Goal: Information Seeking & Learning: Learn about a topic

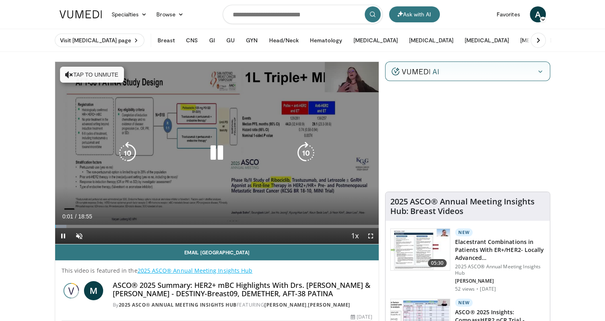
click at [109, 75] on button "Tap to unmute" at bounding box center [92, 75] width 64 height 16
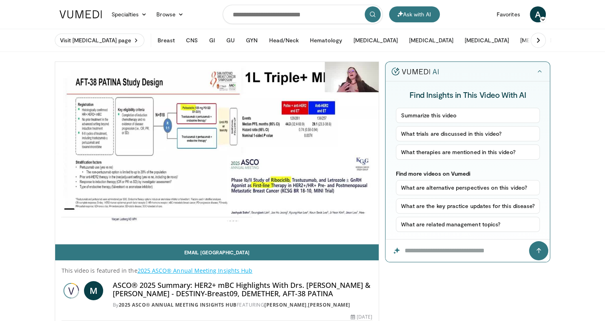
drag, startPoint x: 385, startPoint y: 291, endPoint x: 397, endPoint y: 290, distance: 12.0
click at [385, 291] on div at bounding box center [467, 319] width 165 height 100
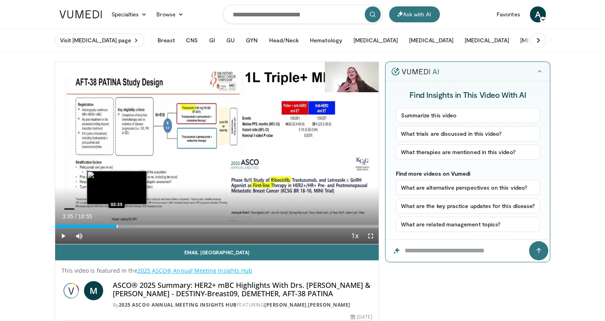
click at [117, 225] on div "Progress Bar" at bounding box center [117, 226] width 1 height 3
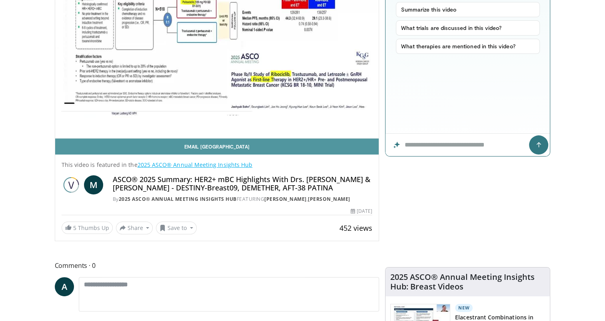
scroll to position [120, 0]
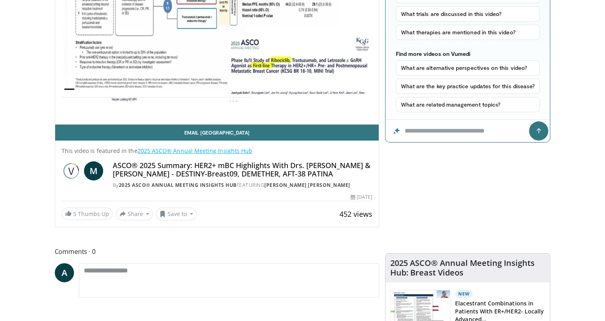
click at [222, 153] on link "2025 ASCO® Annual Meeting Insights Hub" at bounding box center [194, 151] width 115 height 8
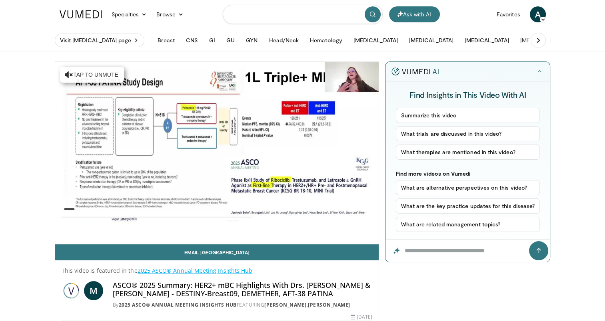
click at [257, 14] on input "Search topics, interventions" at bounding box center [303, 14] width 160 height 19
type input "**********"
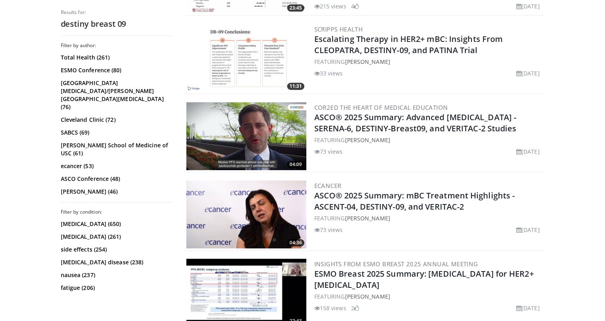
scroll to position [320, 0]
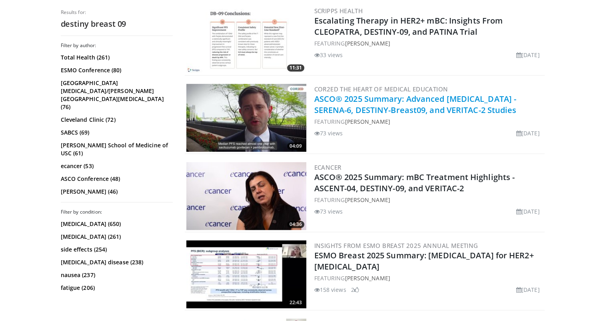
click at [390, 94] on link "ASCO® 2025 Summary: Advanced [MEDICAL_DATA] - SERENA-6, DESTINY-Breast09, and V…" at bounding box center [415, 105] width 202 height 22
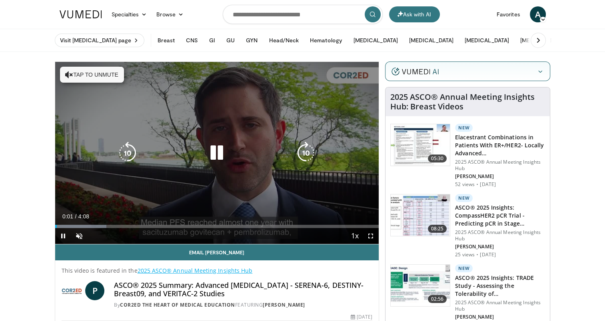
click at [73, 72] on button "Tap to unmute" at bounding box center [92, 75] width 64 height 16
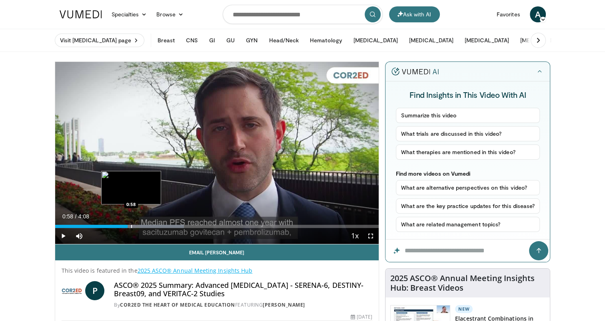
drag, startPoint x: 97, startPoint y: 227, endPoint x: 131, endPoint y: 225, distance: 33.7
click at [131, 225] on div "Progress Bar" at bounding box center [131, 226] width 1 height 3
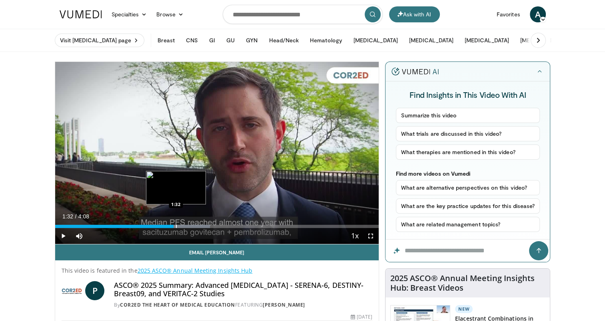
drag, startPoint x: 131, startPoint y: 225, endPoint x: 175, endPoint y: 225, distance: 44.8
click at [176, 225] on div "Progress Bar" at bounding box center [176, 226] width 1 height 3
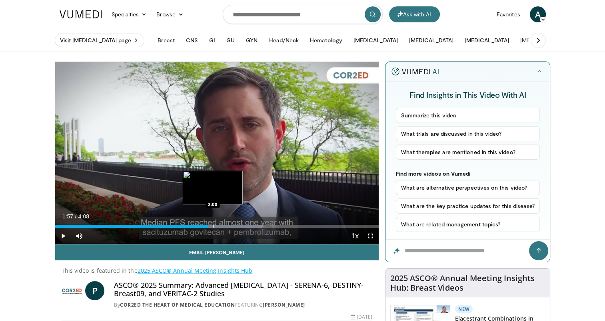
drag, startPoint x: 173, startPoint y: 227, endPoint x: 221, endPoint y: 227, distance: 48.8
click at [221, 227] on div "Loaded : 63.83% 1:57 2:00" at bounding box center [217, 226] width 324 height 3
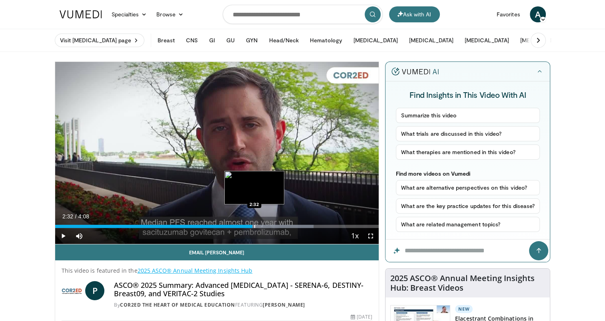
drag, startPoint x: 222, startPoint y: 226, endPoint x: 254, endPoint y: 226, distance: 32.0
click at [254, 226] on div "Progress Bar" at bounding box center [254, 226] width 1 height 3
